Goal: Transaction & Acquisition: Purchase product/service

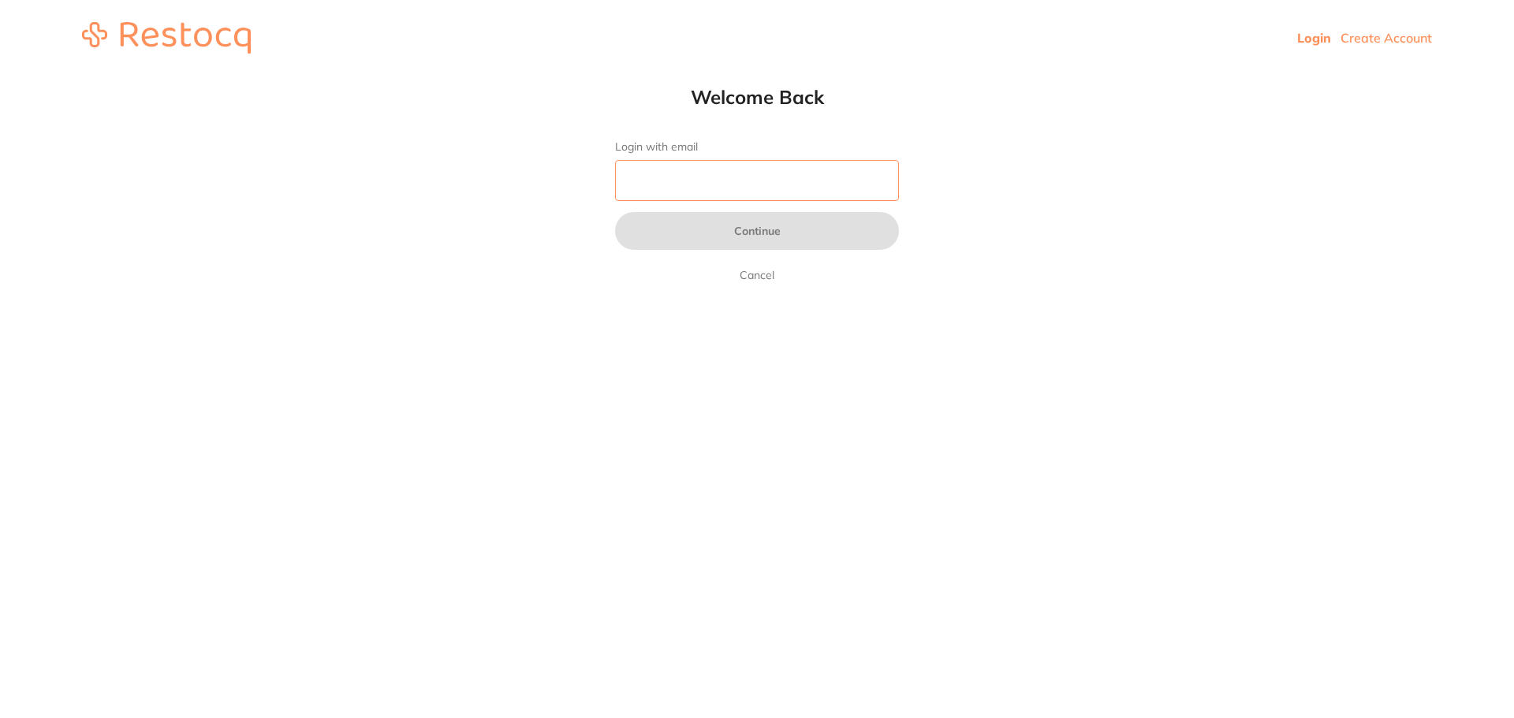
click at [713, 170] on input "Login with email" at bounding box center [757, 180] width 284 height 41
type input "[PERSON_NAME][EMAIL_ADDRESS][DOMAIN_NAME]"
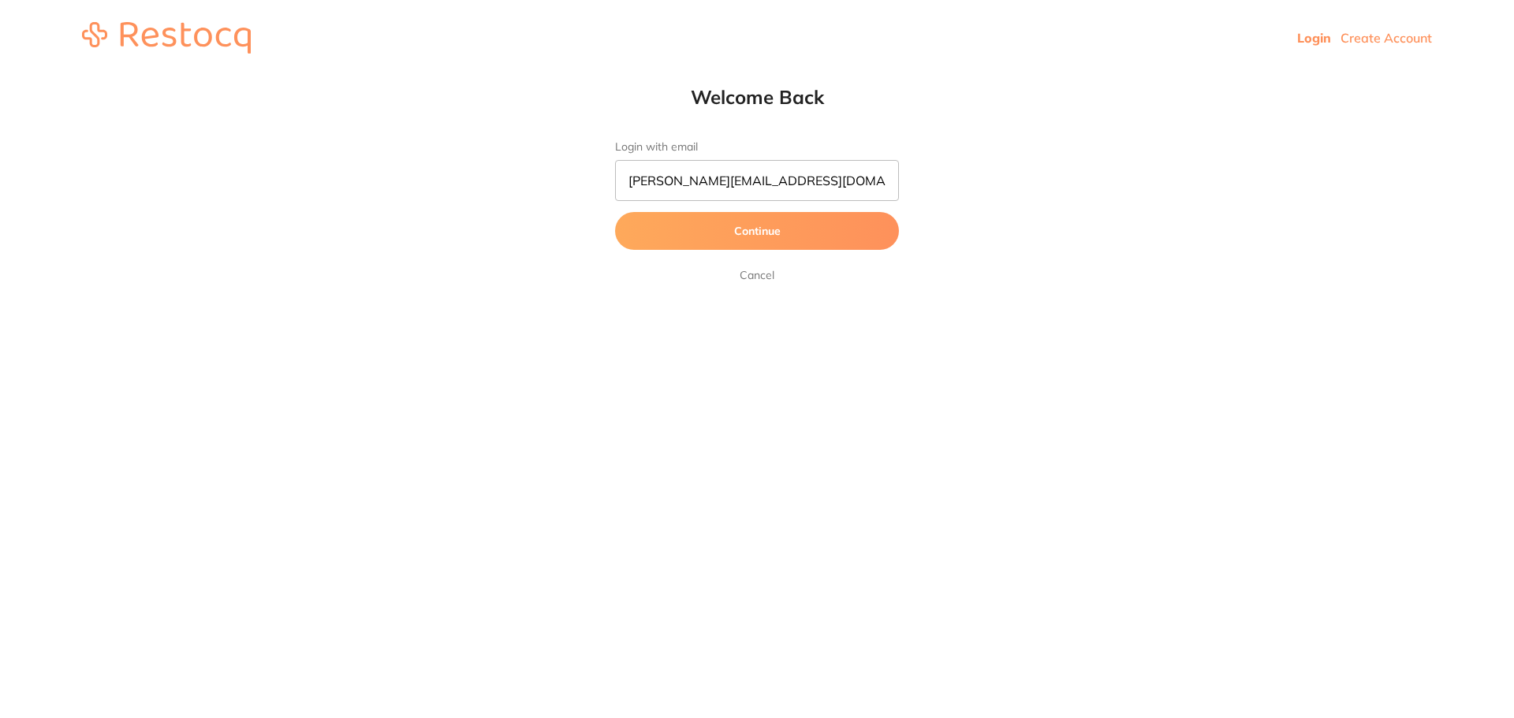
click at [756, 226] on button "Continue" at bounding box center [757, 231] width 284 height 38
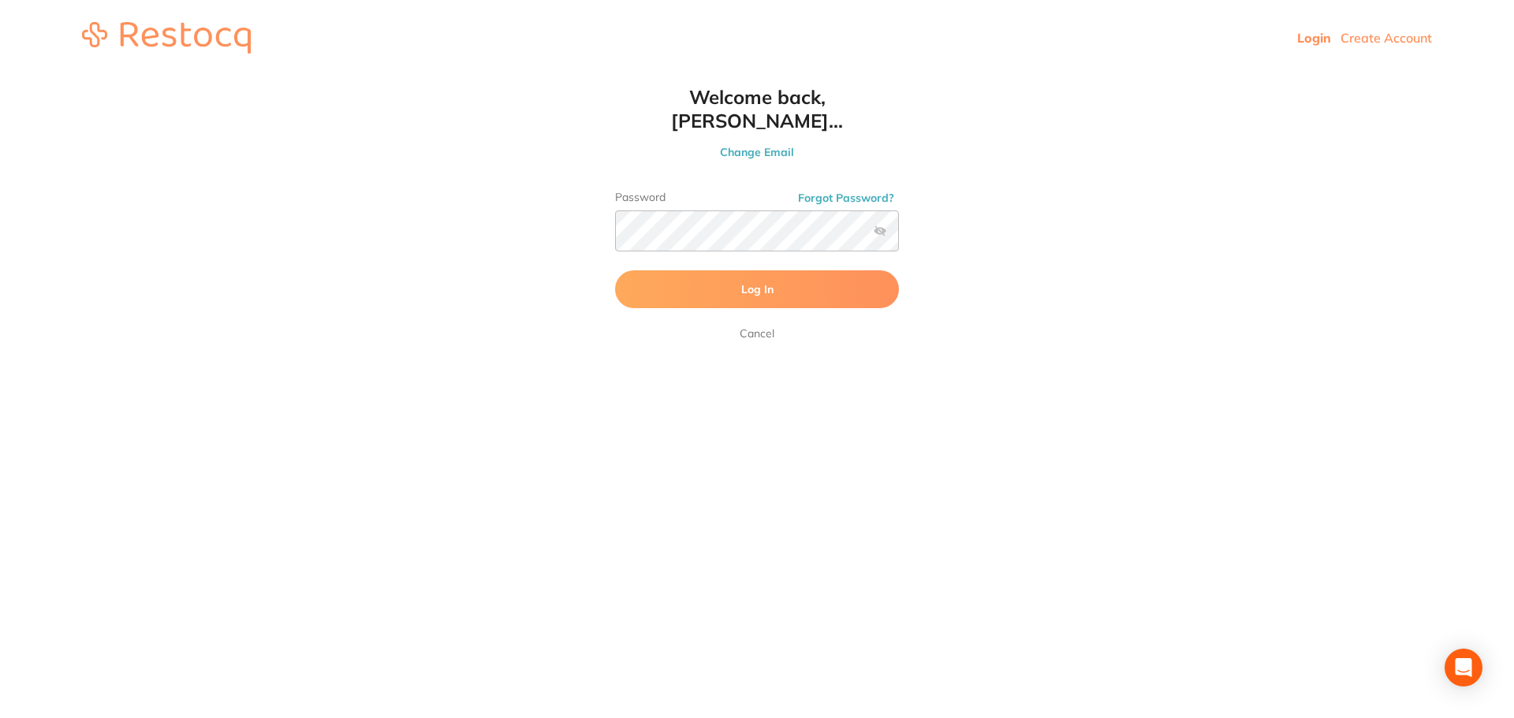
click at [760, 281] on button "Log In" at bounding box center [757, 289] width 284 height 38
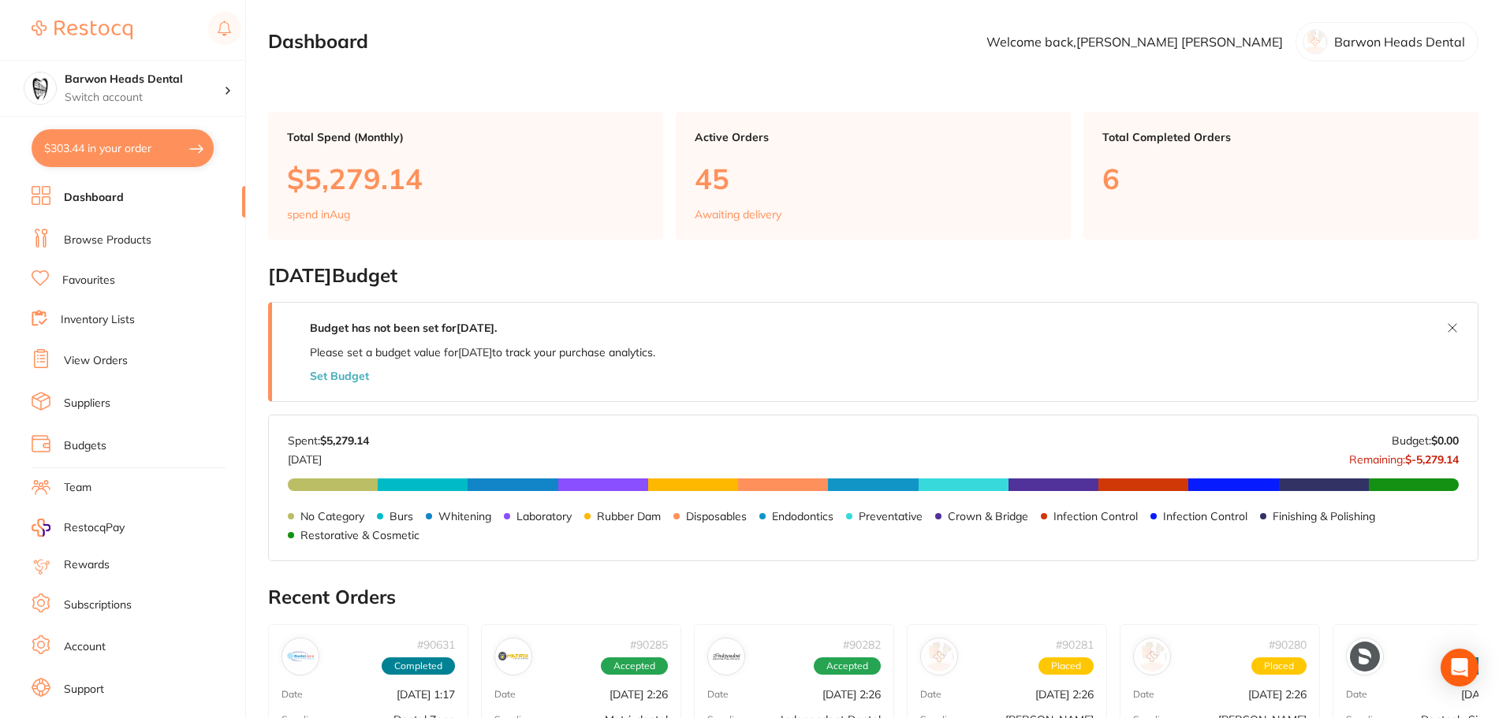
click at [114, 154] on button "$303.44 in your order" at bounding box center [123, 148] width 182 height 38
checkbox input "true"
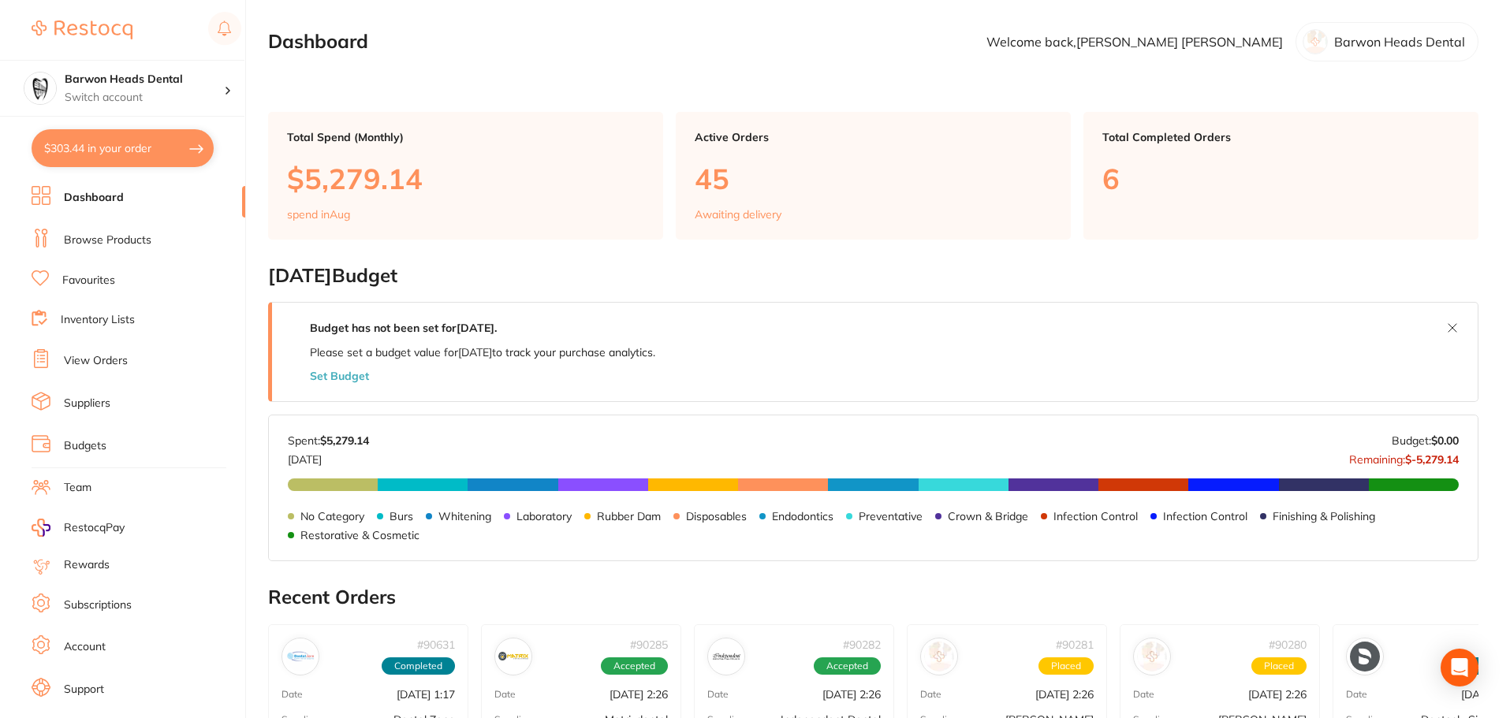
checkbox input "true"
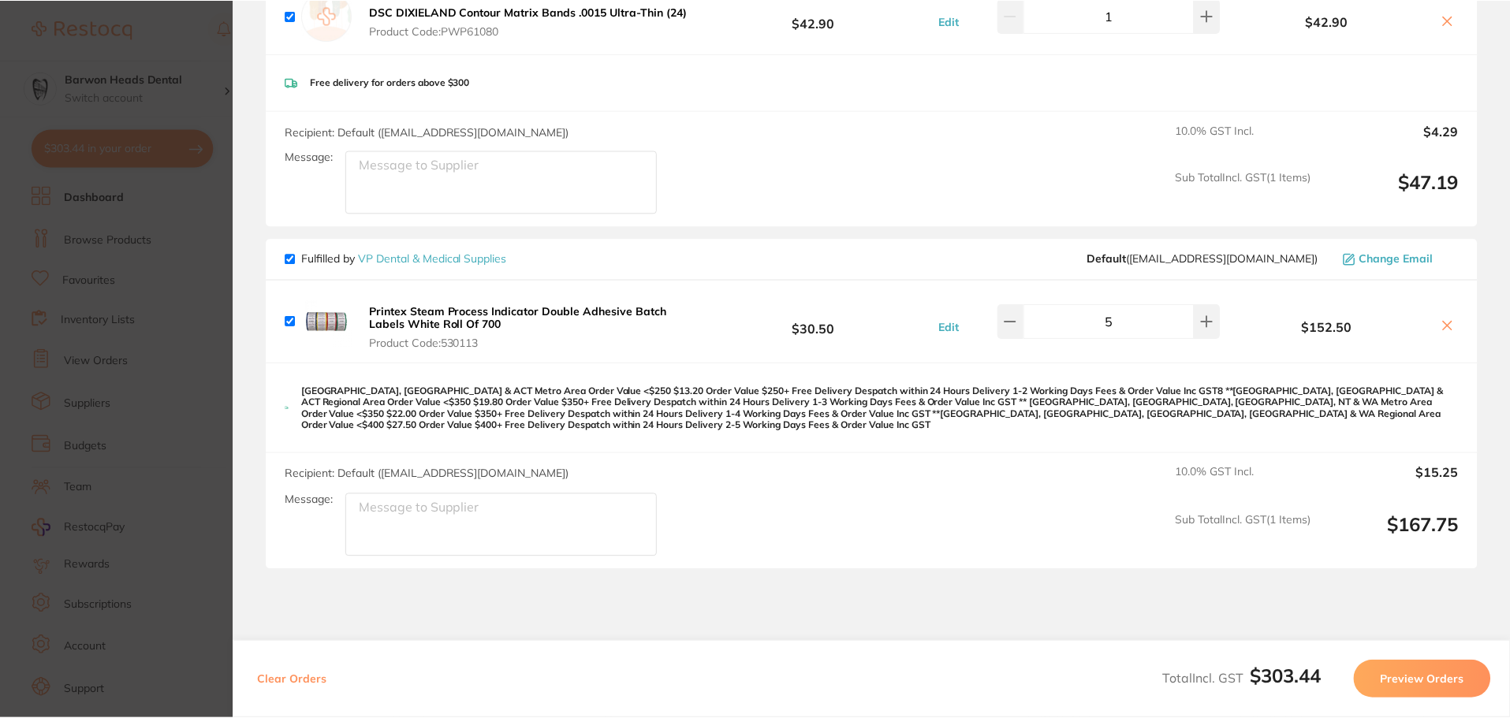
scroll to position [552, 0]
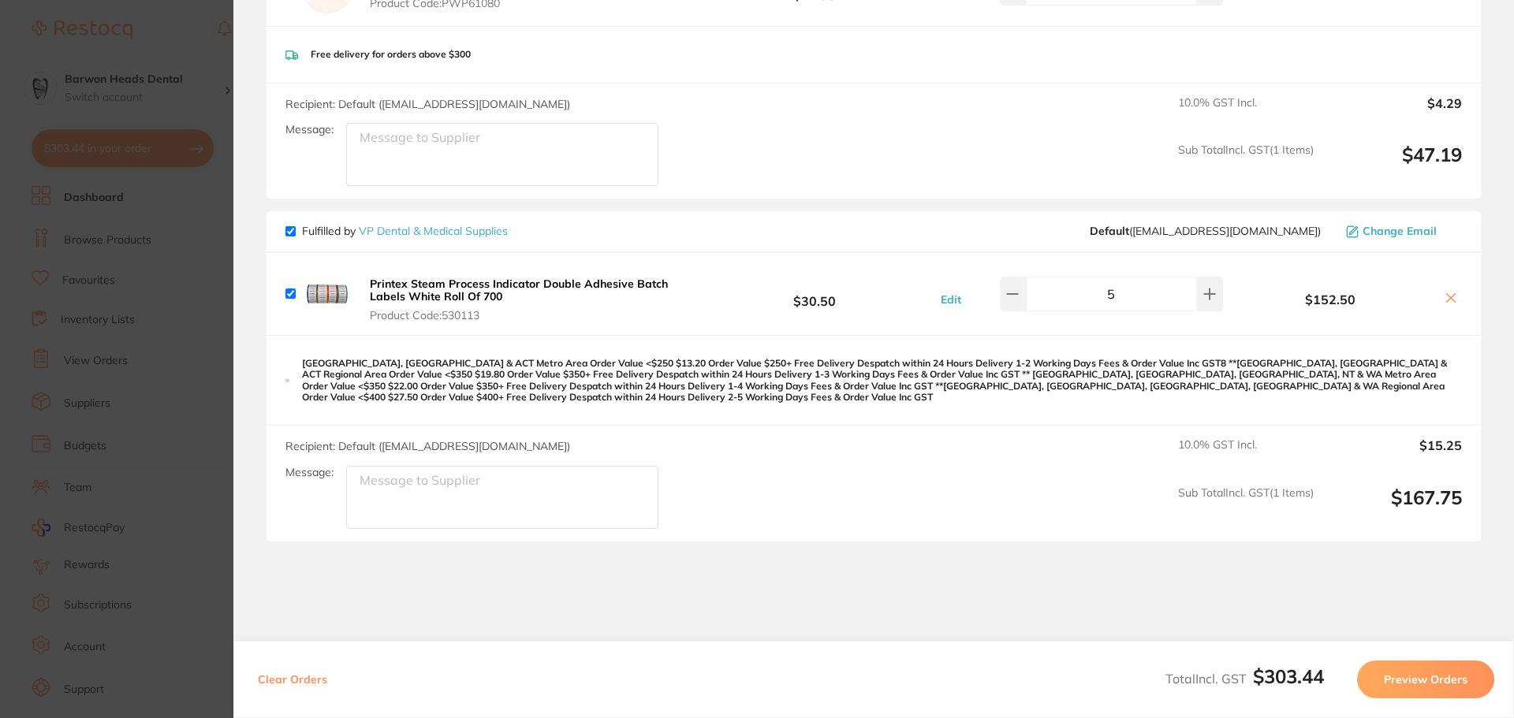
click at [103, 300] on section "Update RRP Set your pre negotiated price for this item. Item Agreed RRP (excl. …" at bounding box center [757, 359] width 1514 height 718
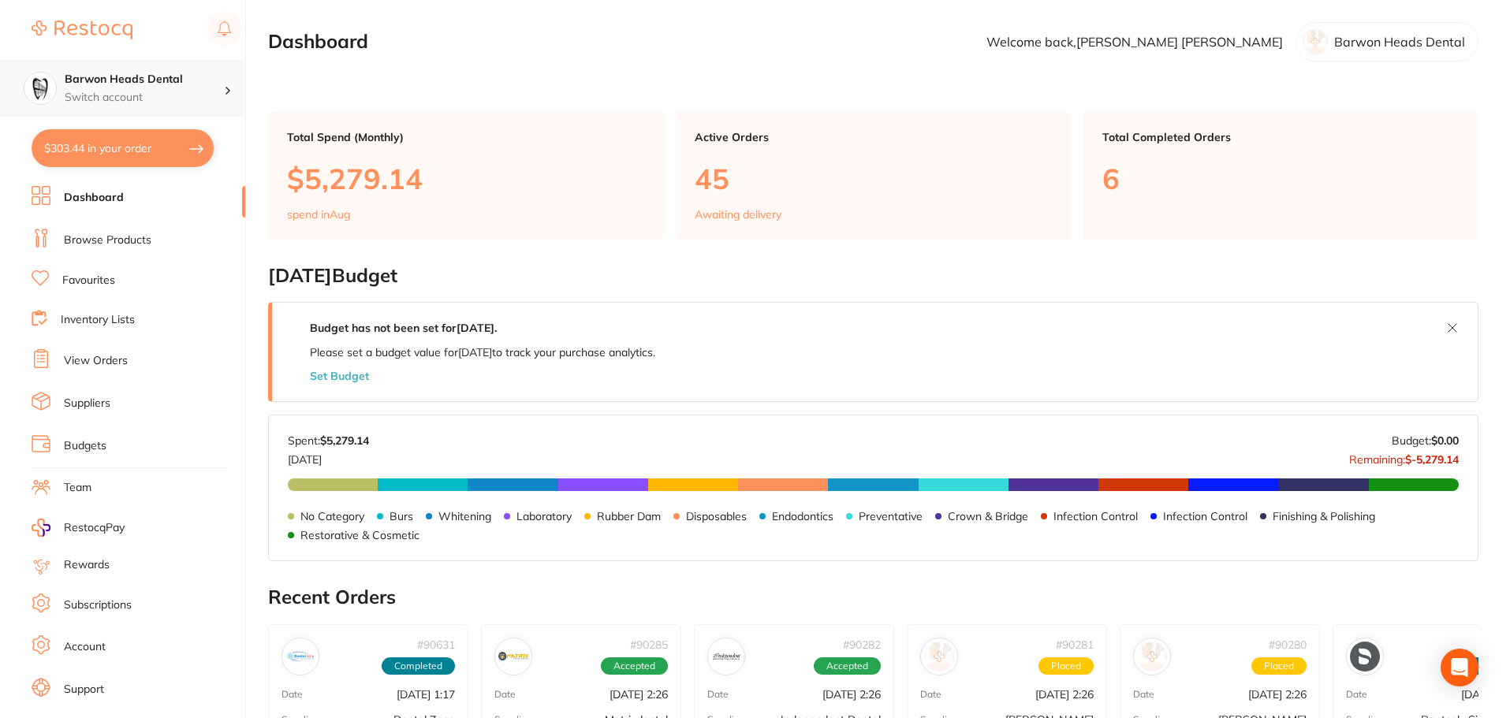
click at [84, 103] on p "Switch account" at bounding box center [144, 98] width 159 height 16
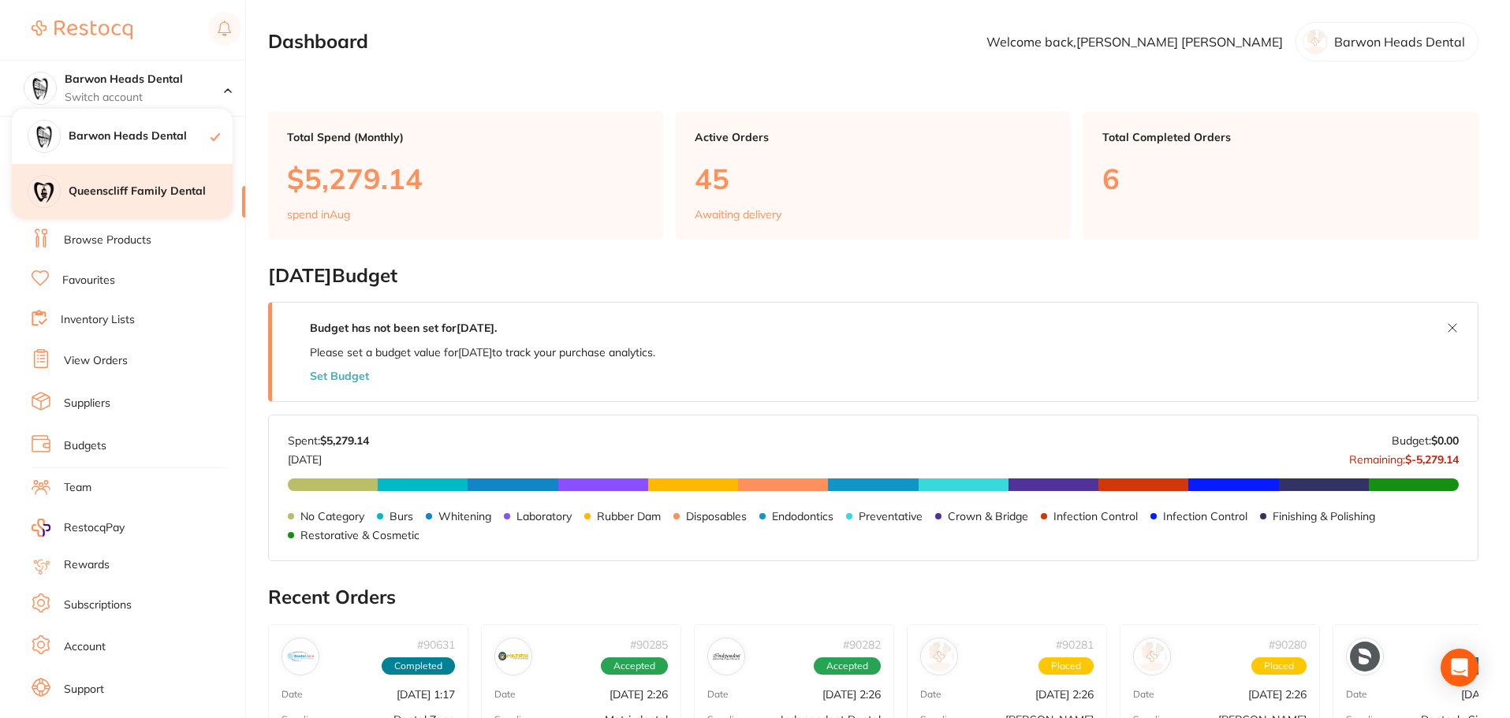
click at [106, 202] on div "Queenscliff Family Dental" at bounding box center [122, 191] width 221 height 55
checkbox input "false"
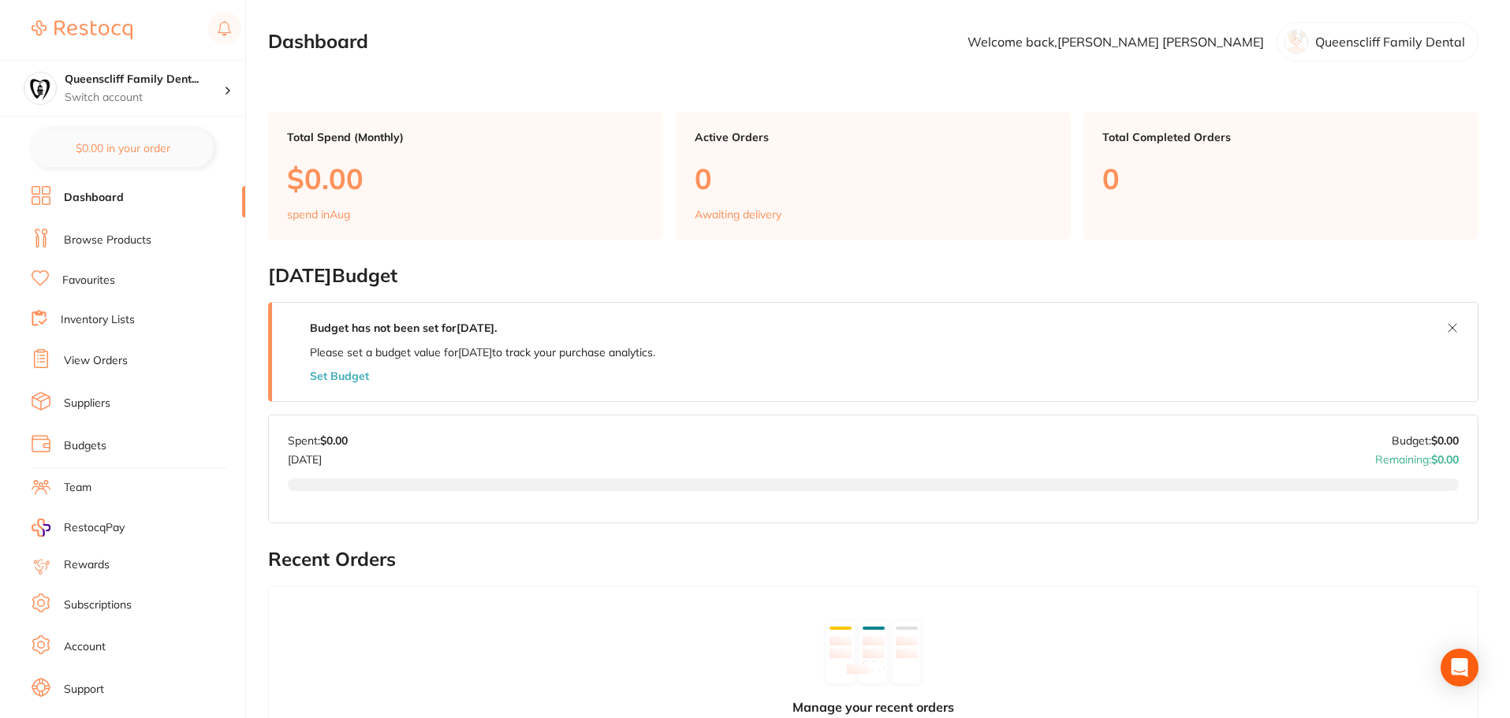
click at [62, 277] on link "Favourites" at bounding box center [88, 281] width 53 height 16
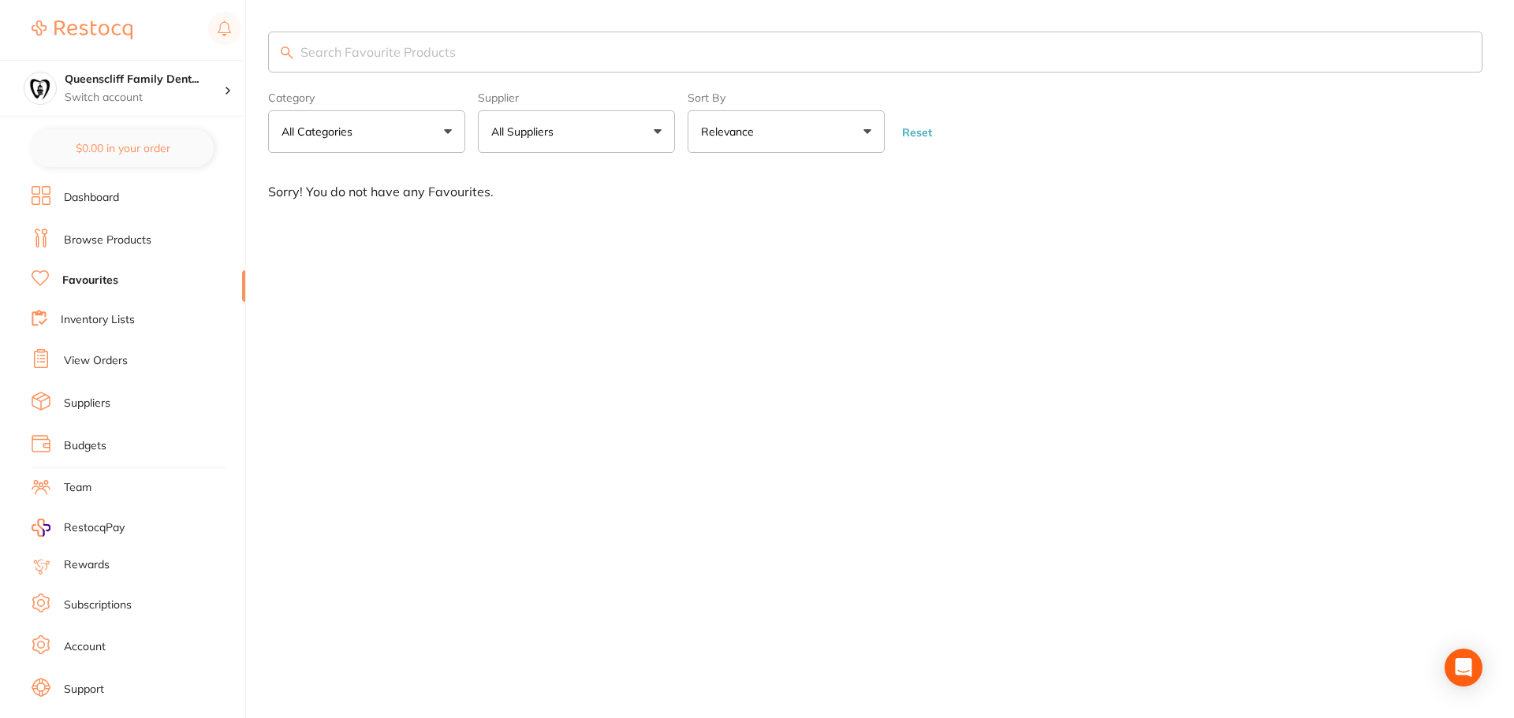
click at [93, 237] on link "Browse Products" at bounding box center [108, 241] width 88 height 16
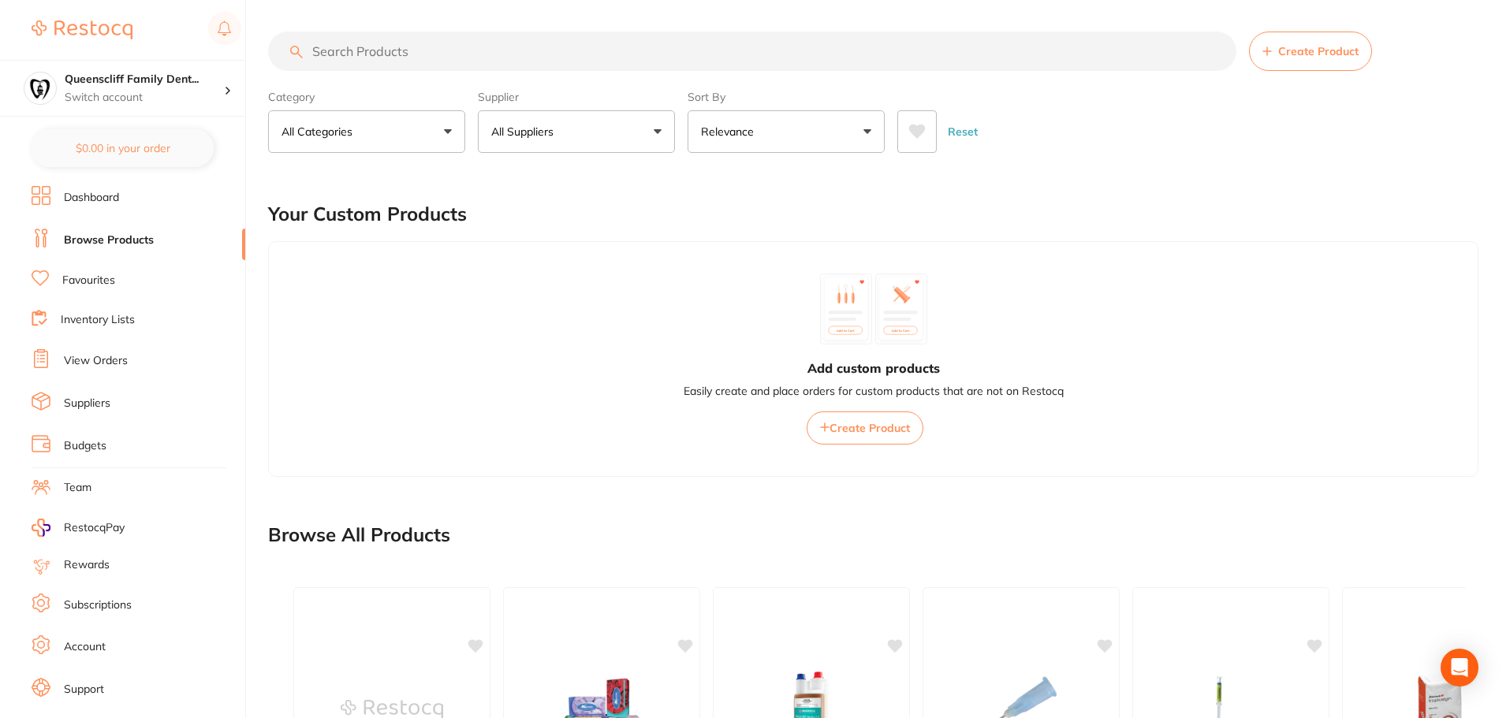
click at [372, 46] on input "search" at bounding box center [752, 51] width 968 height 39
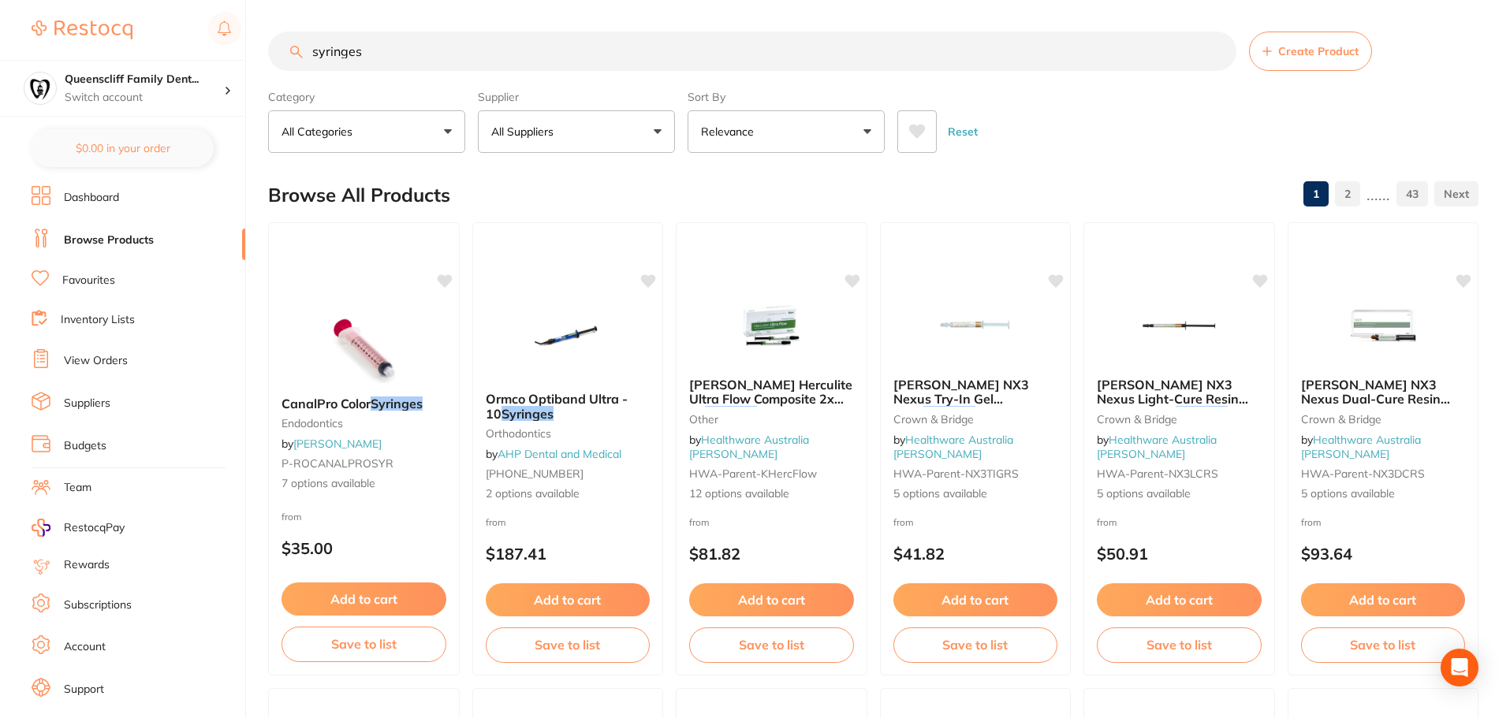
click at [313, 45] on input "syringes" at bounding box center [752, 51] width 968 height 39
type input "endo syringes"
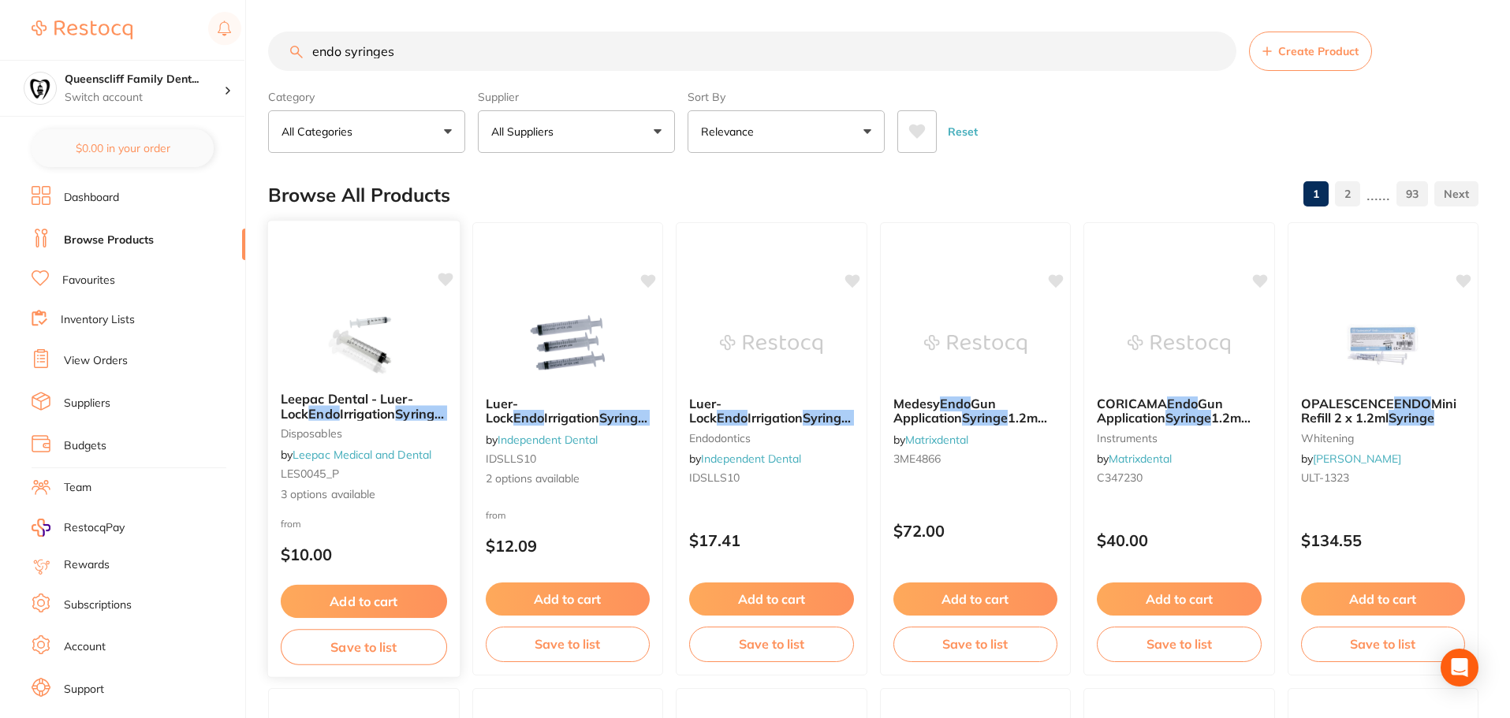
click at [312, 343] on img at bounding box center [363, 340] width 103 height 80
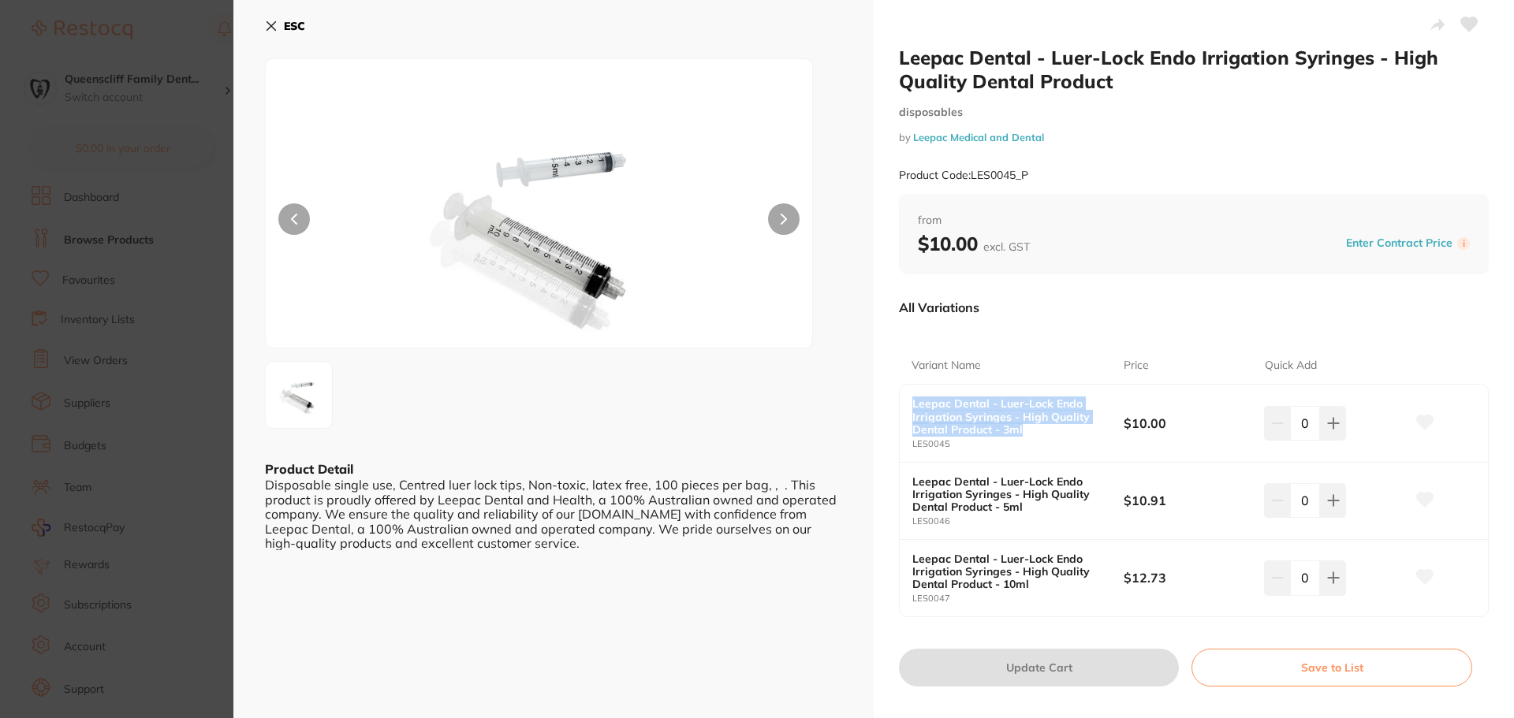
drag, startPoint x: 911, startPoint y: 406, endPoint x: 1022, endPoint y: 430, distance: 113.7
click at [1022, 430] on b "Leepac Dental - Luer-Lock Endo Irrigation Syringes - High Quality Dental Produc…" at bounding box center [1007, 416] width 190 height 38
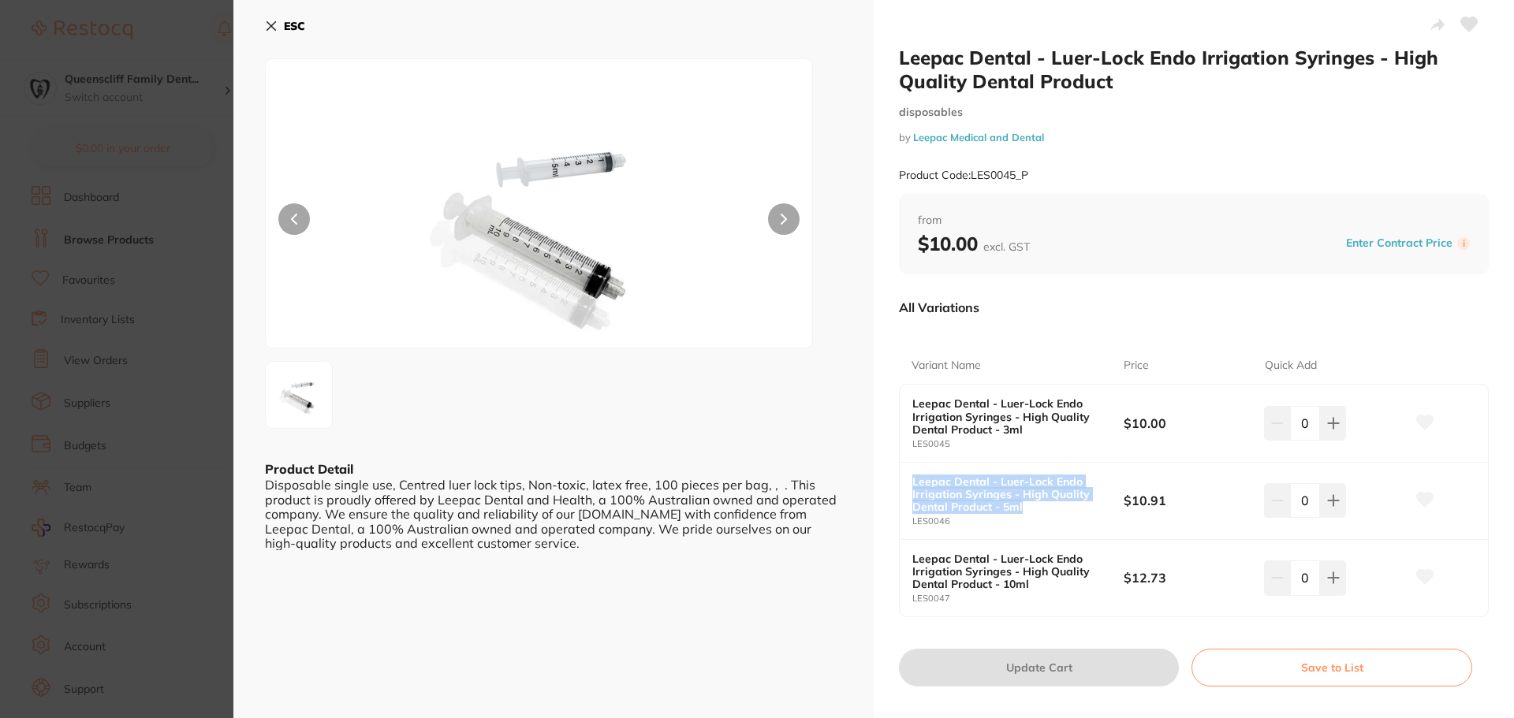
drag, startPoint x: 1046, startPoint y: 508, endPoint x: 905, endPoint y: 476, distance: 143.8
click at [905, 476] on div "Leepac Dental - Luer-Lock Endo Irrigation Syringes - High Quality Dental Produc…" at bounding box center [1194, 501] width 588 height 77
drag, startPoint x: 758, startPoint y: 483, endPoint x: 591, endPoint y: 483, distance: 166.4
click at [591, 483] on div "Disposable single use, Centred luer lock tips, Non-toxic, latex free, 100 piece…" at bounding box center [553, 514] width 577 height 73
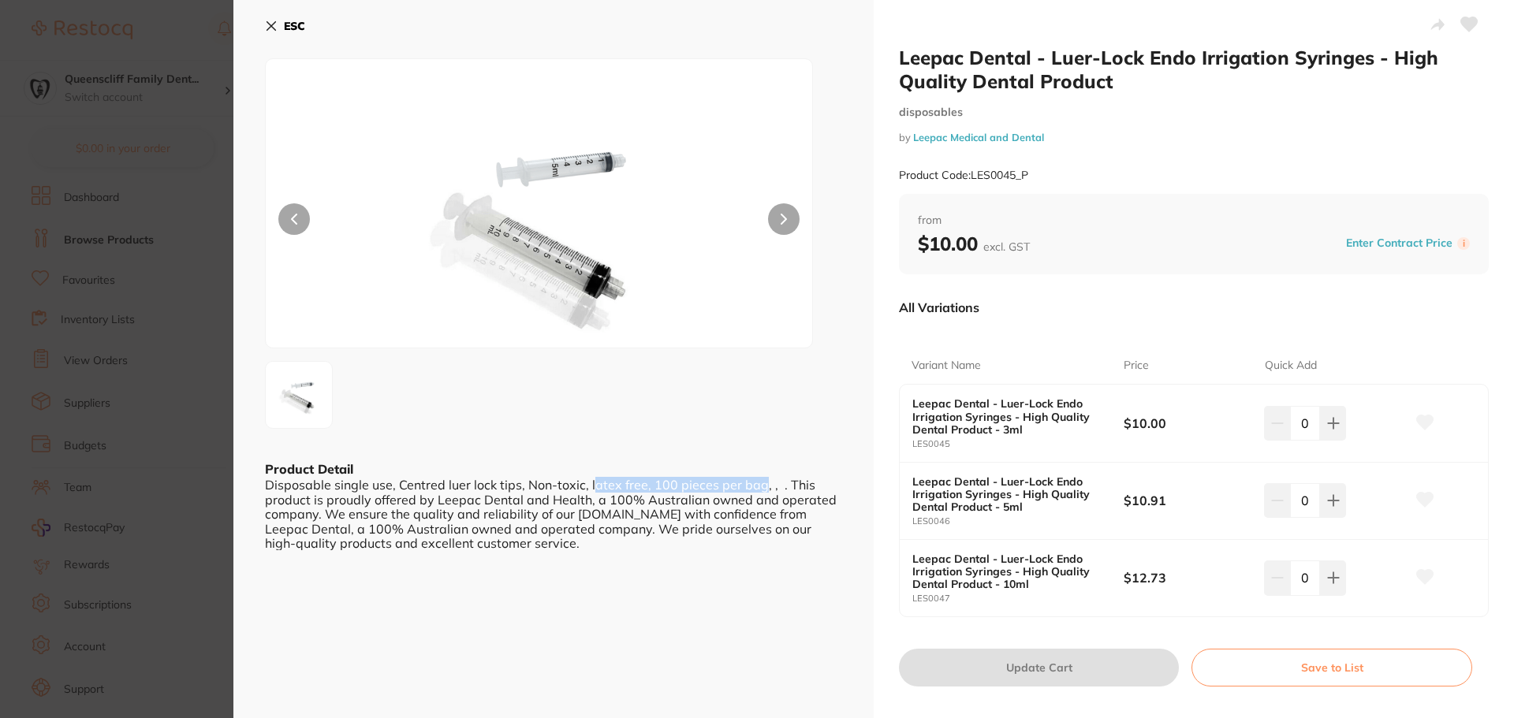
click at [1327, 496] on icon at bounding box center [1333, 500] width 13 height 13
type input "1"
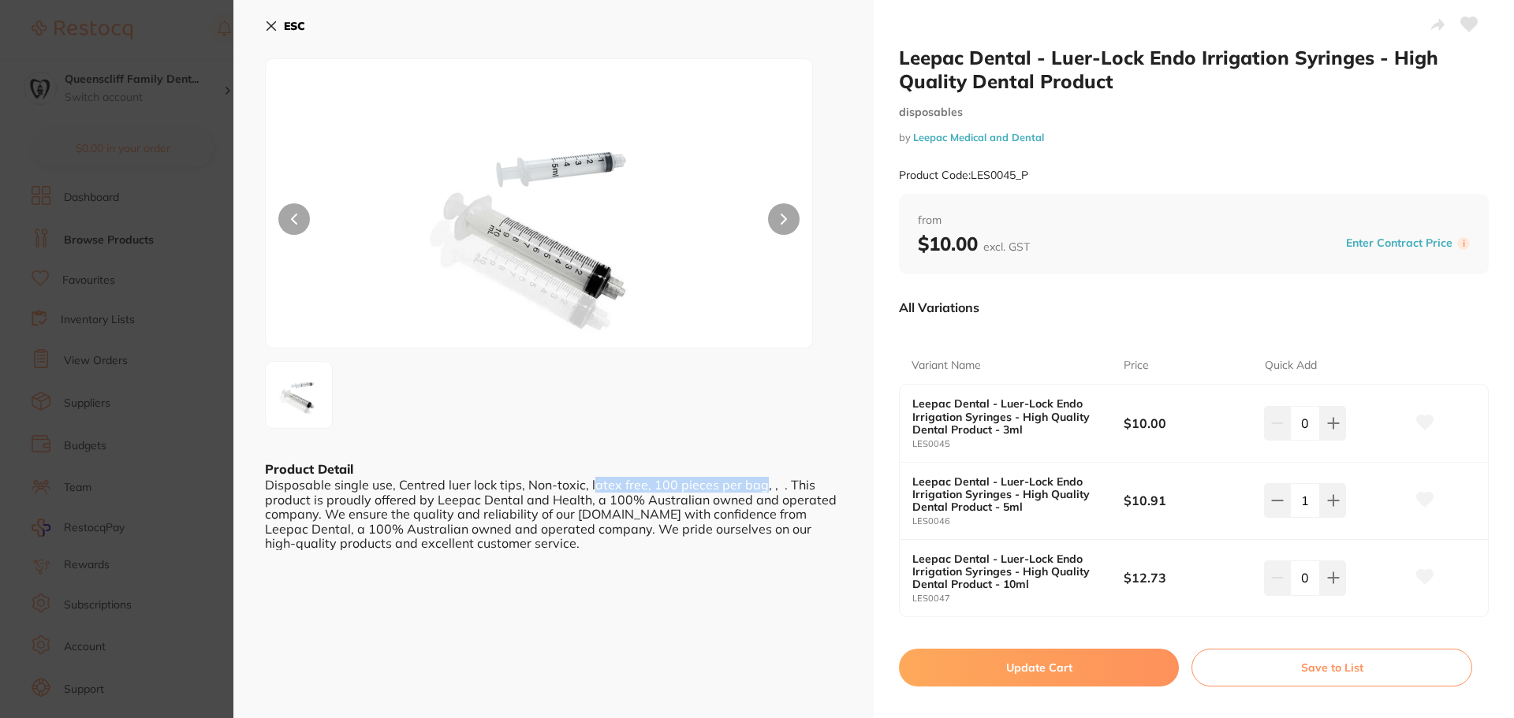
click at [1420, 496] on icon at bounding box center [1425, 499] width 17 height 14
click at [1068, 672] on button "Update Cart" at bounding box center [1039, 668] width 280 height 38
checkbox input "false"
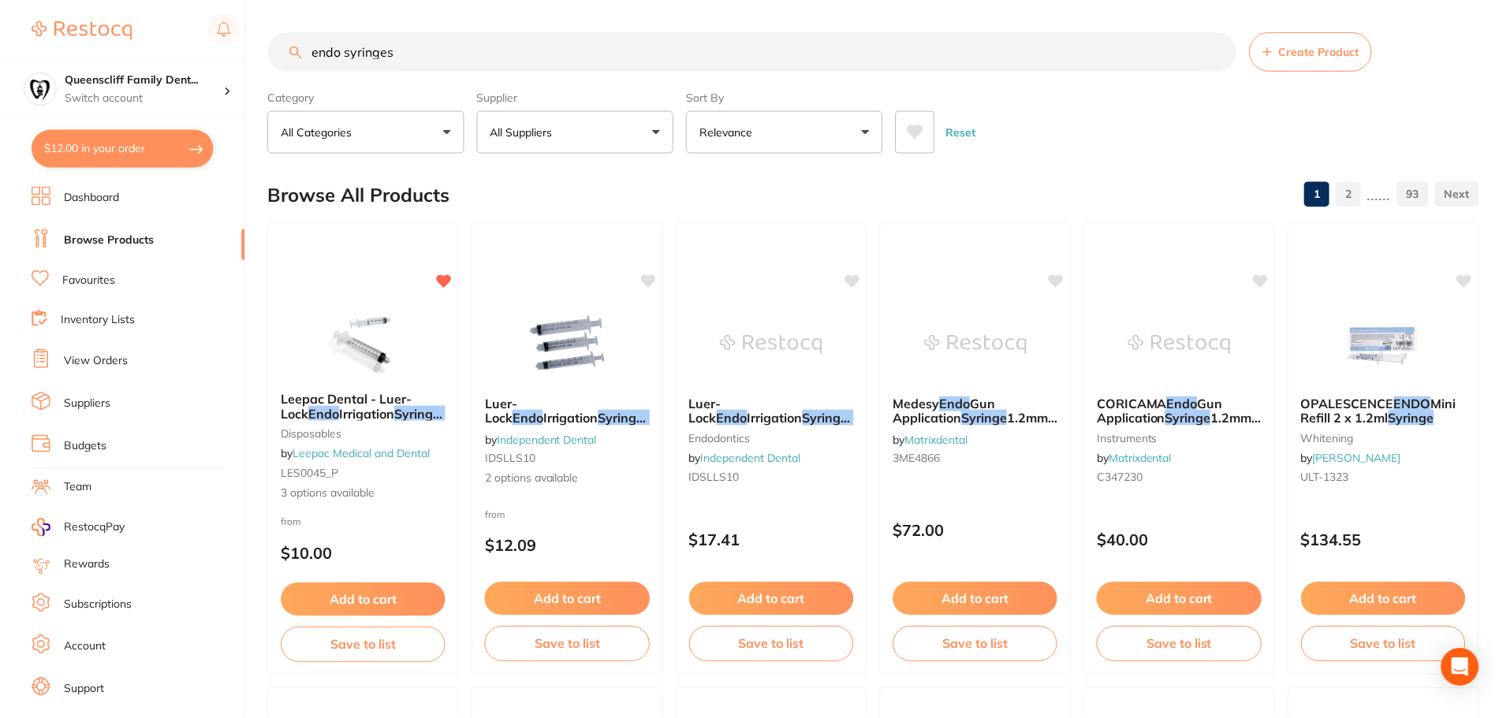
scroll to position [8, 0]
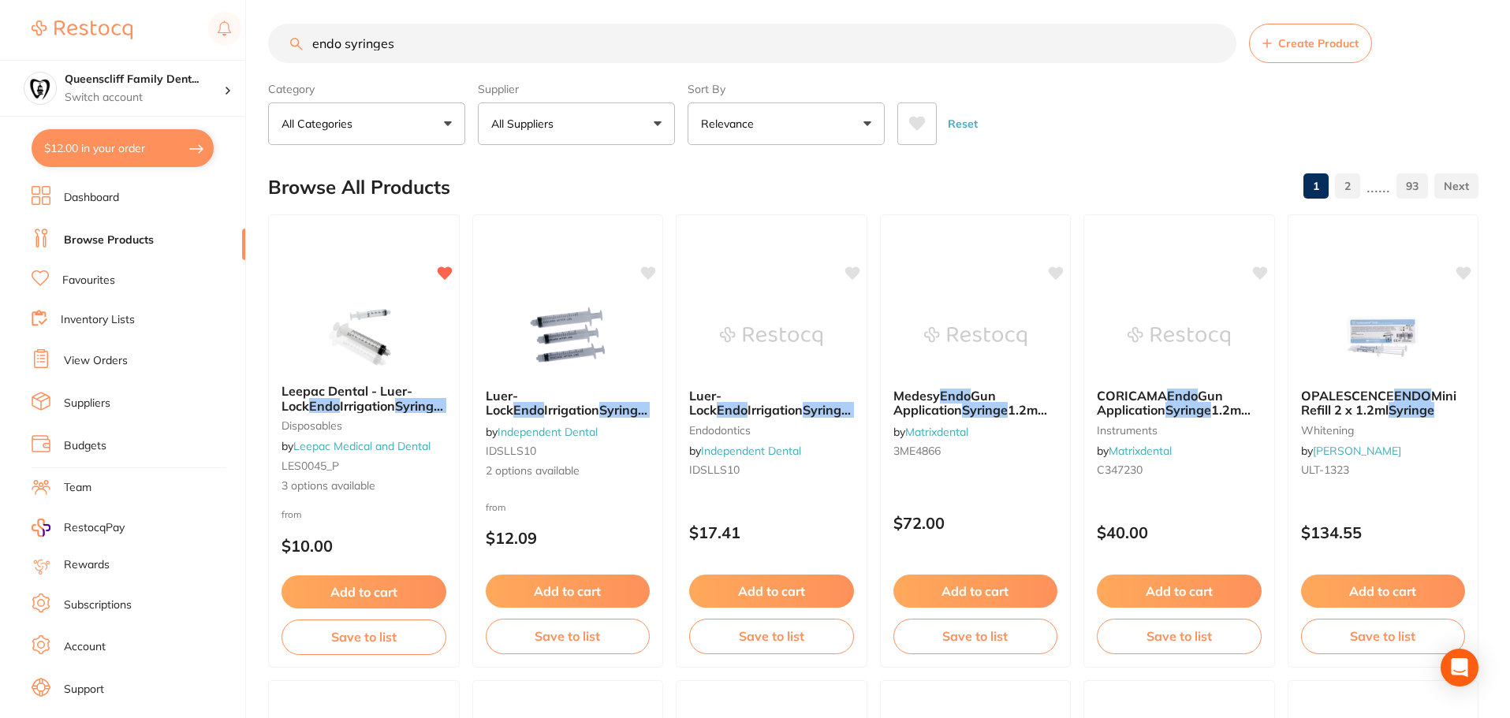
click at [904, 49] on input "endo syringes" at bounding box center [752, 43] width 968 height 39
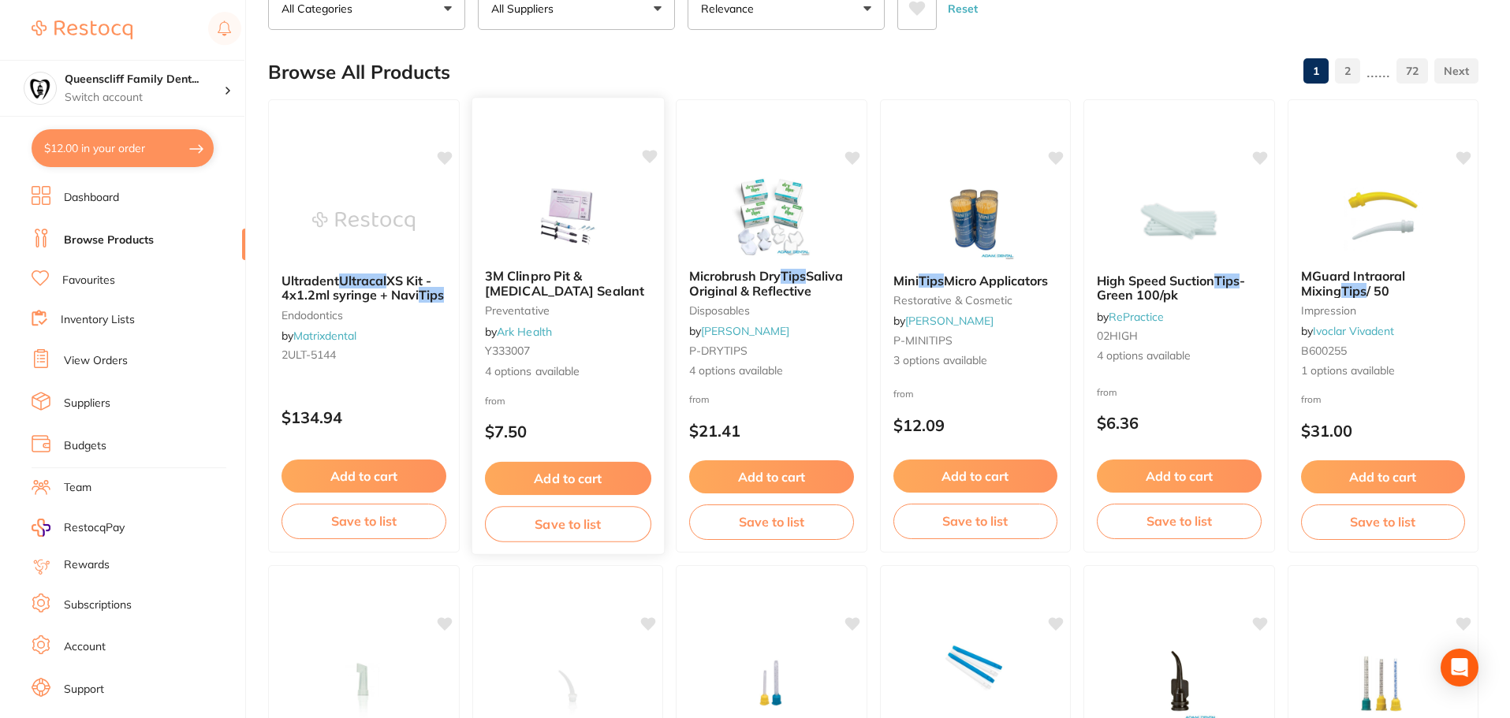
scroll to position [0, 0]
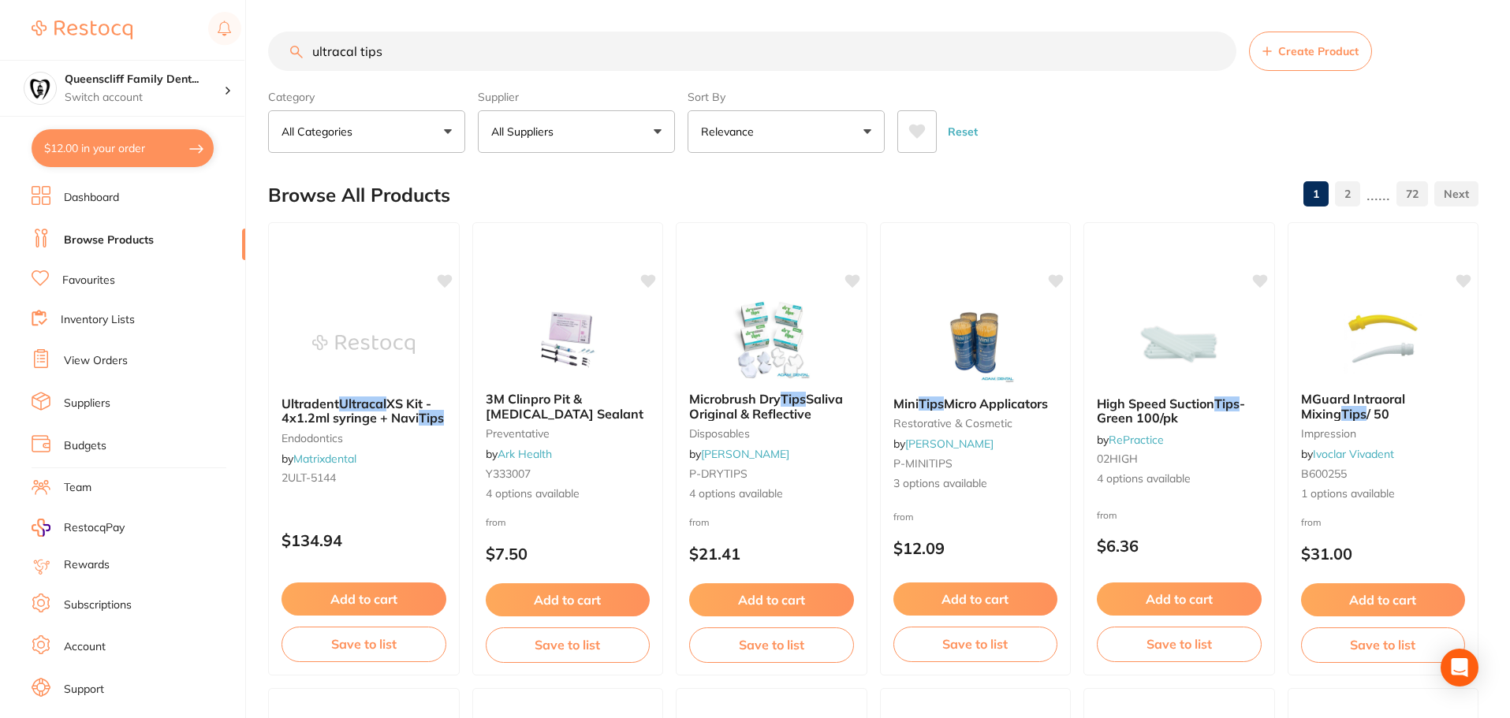
click at [423, 57] on input "ultracal tips" at bounding box center [752, 51] width 968 height 39
click at [429, 46] on input "ultracal tips" at bounding box center [752, 51] width 968 height 39
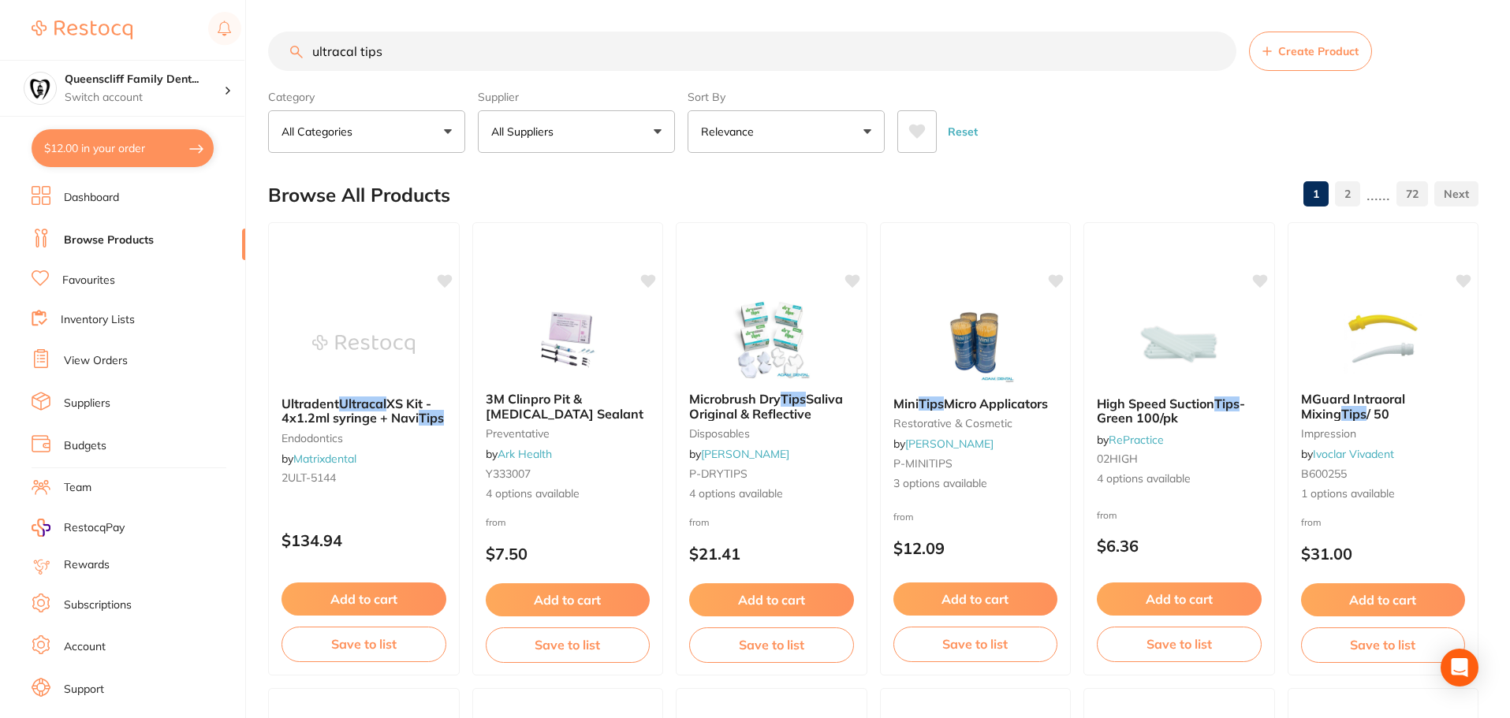
click at [429, 45] on input "ultracal tips" at bounding box center [752, 51] width 968 height 39
paste input "Ultradent Navitip 29G 25mm Blue (20) 5114"
type input "Ultradent Navitip 29G 25mm Blue (20) 5114"
